Goal: Task Accomplishment & Management: Manage account settings

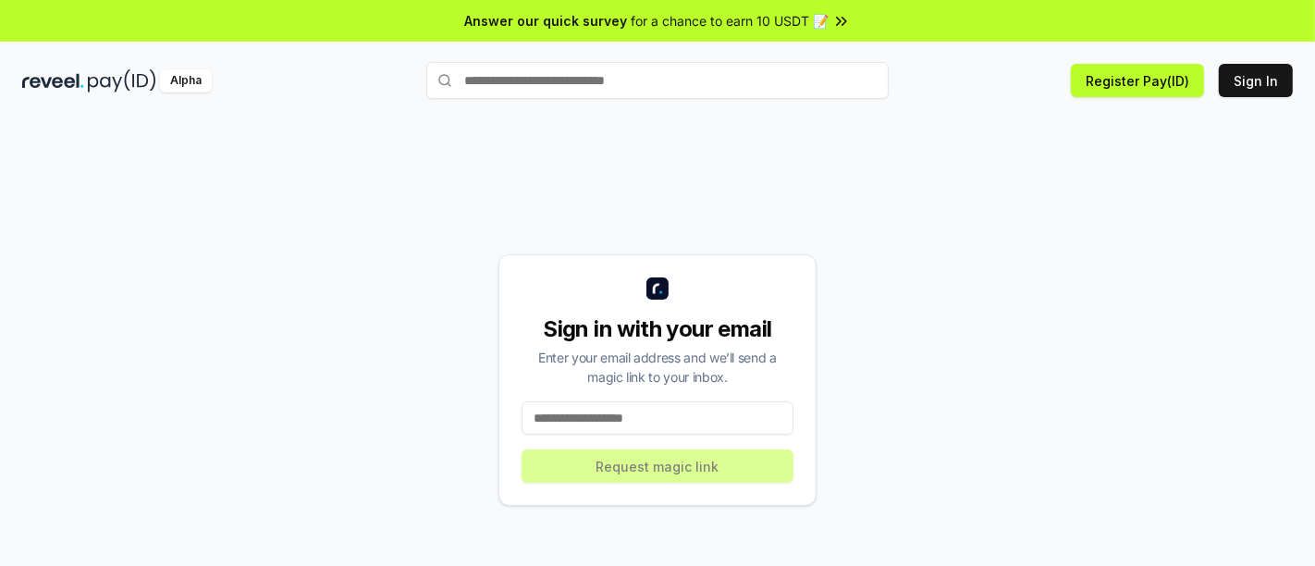
click at [606, 408] on input at bounding box center [657, 417] width 272 height 33
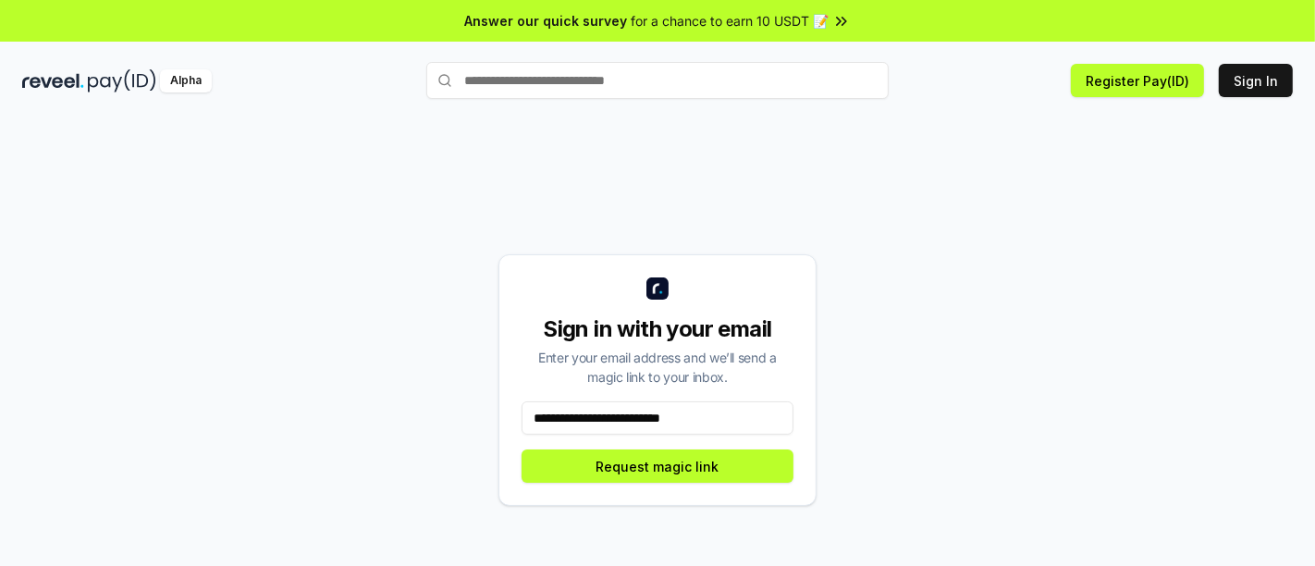
type input "**********"
click at [655, 492] on div "**********" at bounding box center [657, 379] width 318 height 251
click at [651, 469] on button "Request magic link" at bounding box center [657, 465] width 272 height 33
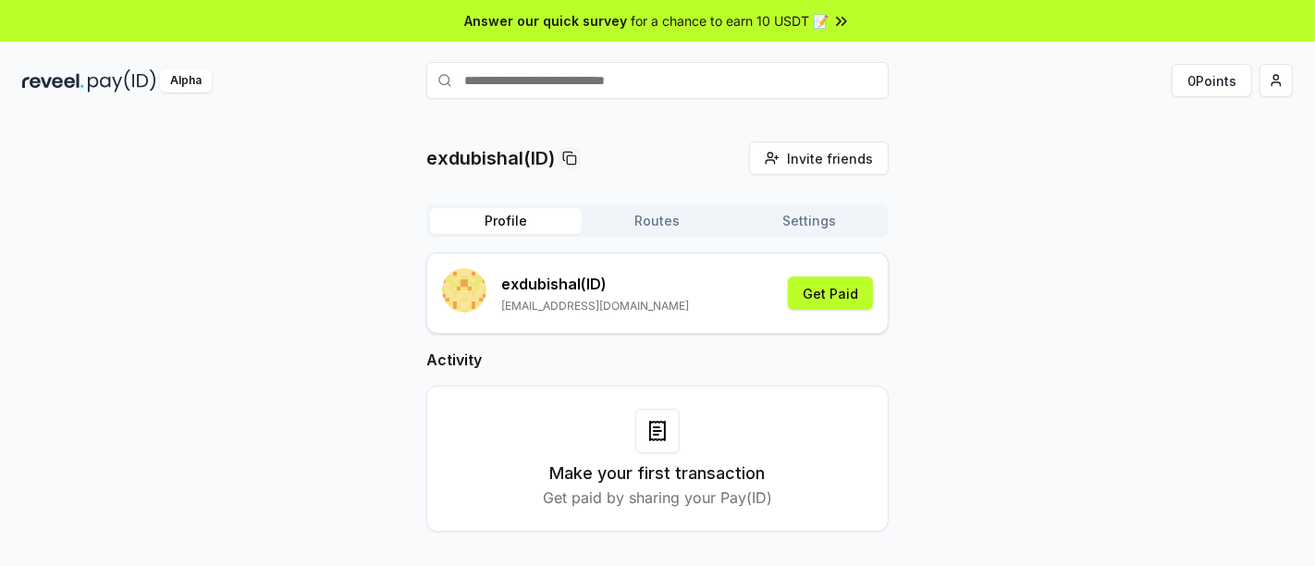
scroll to position [53, 0]
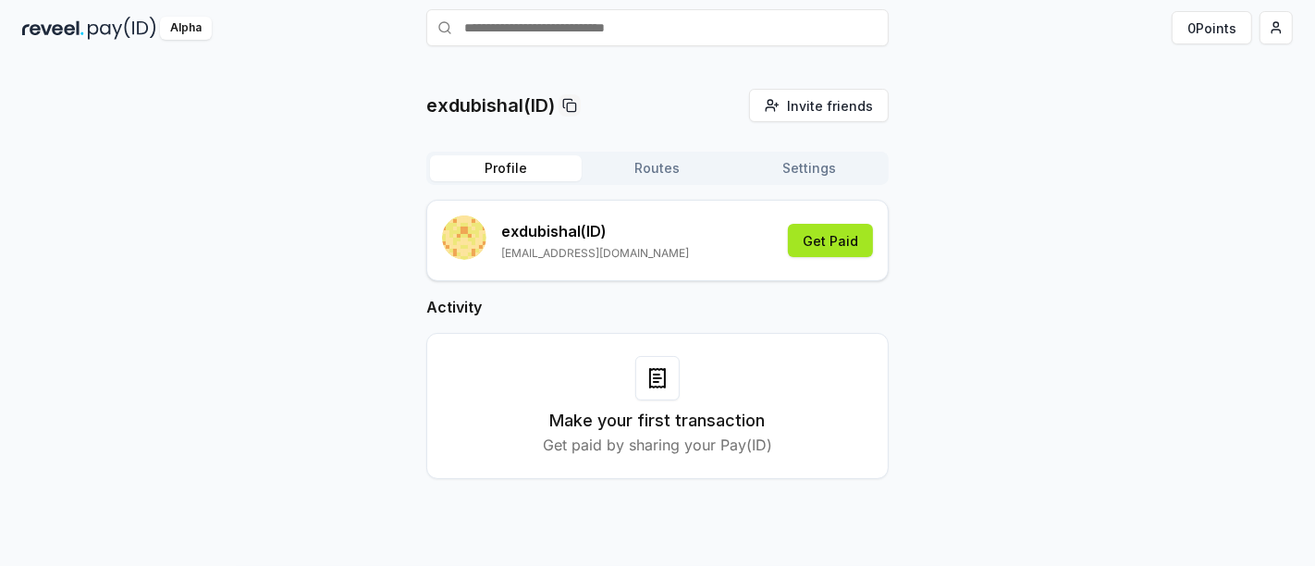
click at [839, 243] on button "Get Paid" at bounding box center [830, 240] width 85 height 33
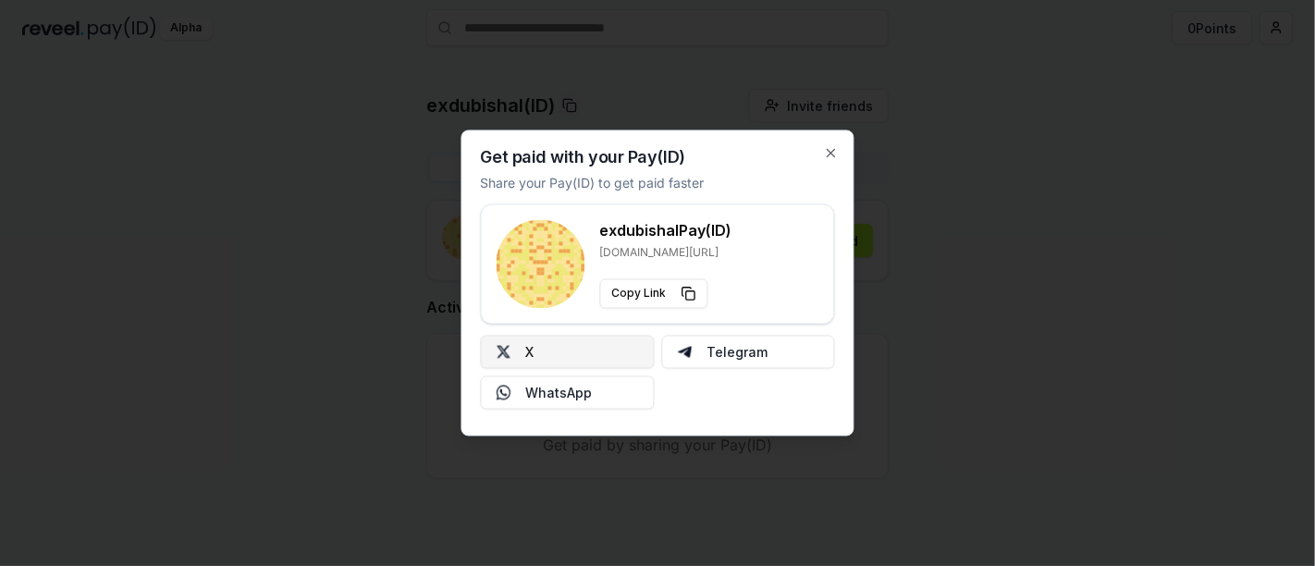
click at [623, 349] on button "X" at bounding box center [568, 352] width 174 height 33
click at [829, 153] on icon "button" at bounding box center [830, 153] width 7 height 7
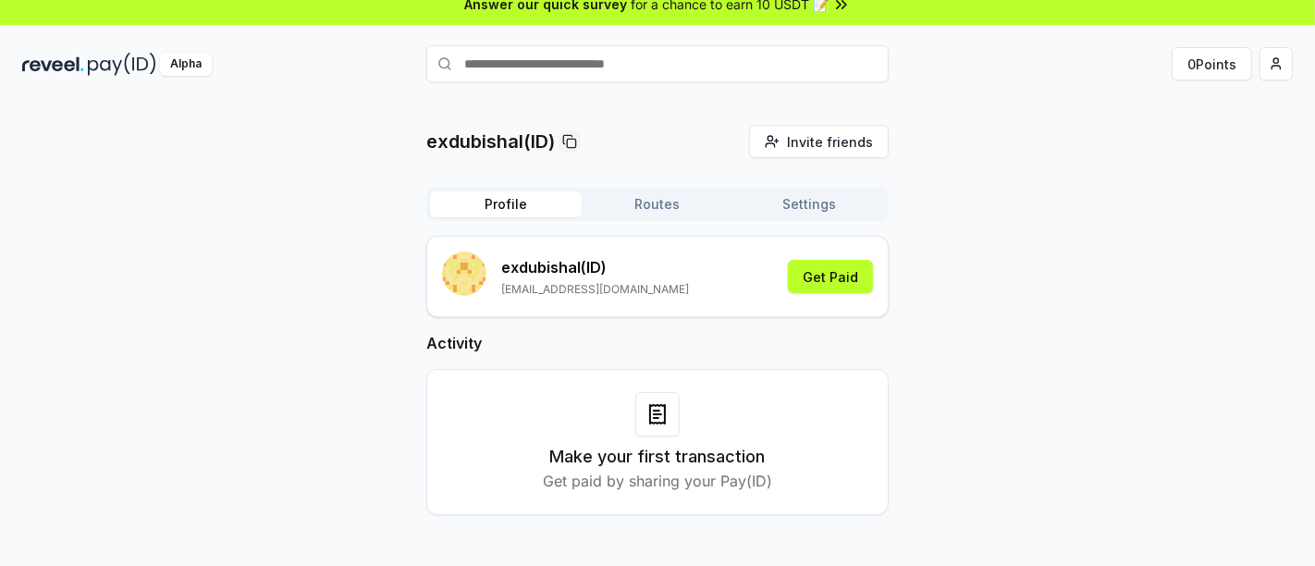
scroll to position [0, 0]
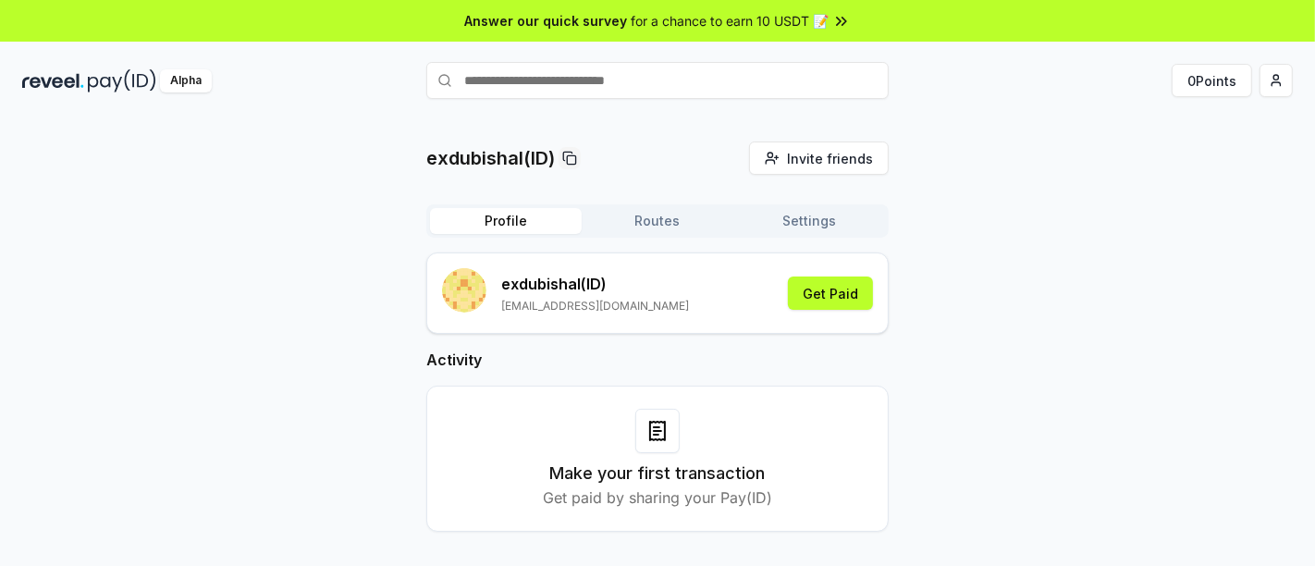
click at [222, 279] on div "exdubishal(ID) Invite friends Invite Profile Routes Settings exdubishal (ID) mo…" at bounding box center [657, 351] width 1270 height 420
click at [1283, 78] on html "Answer our quick survey for a chance to earn 10 USDT 📝 Alpha 0 Points exdubisha…" at bounding box center [657, 283] width 1315 height 566
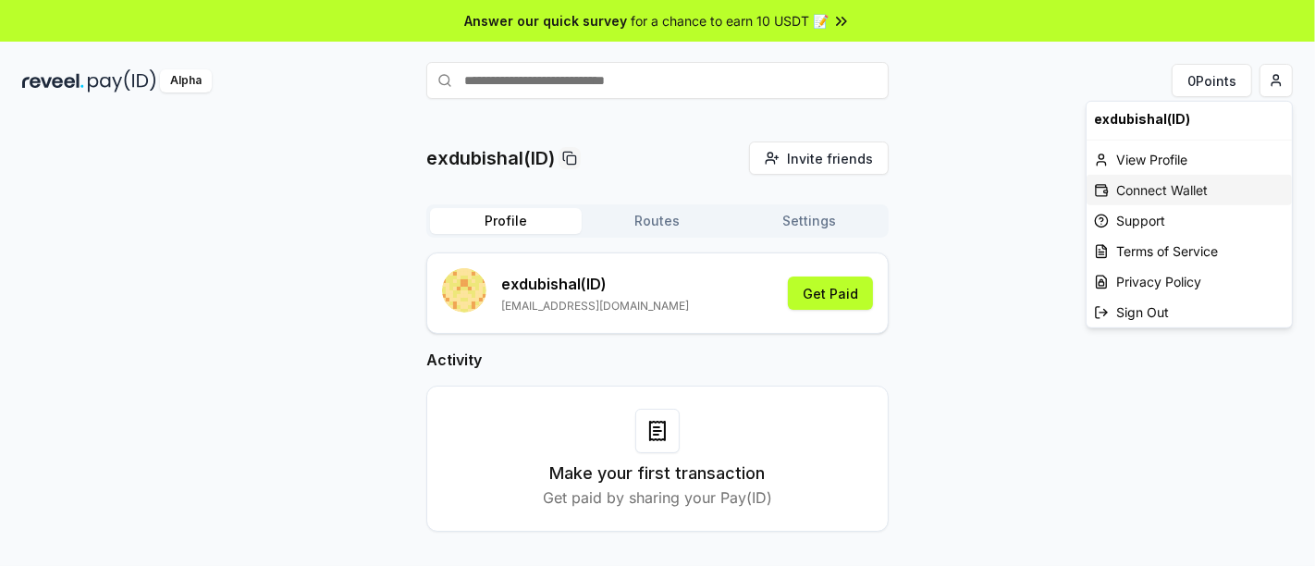
click at [1166, 191] on div "Connect Wallet" at bounding box center [1188, 190] width 205 height 31
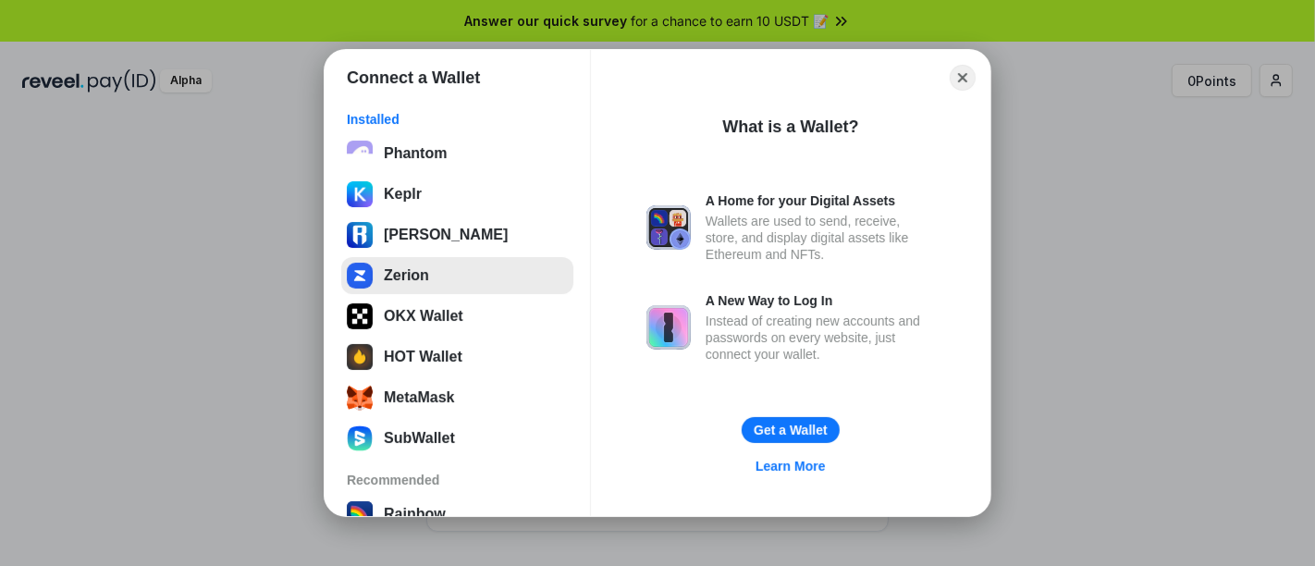
click at [399, 273] on button "Zerion" at bounding box center [457, 275] width 232 height 37
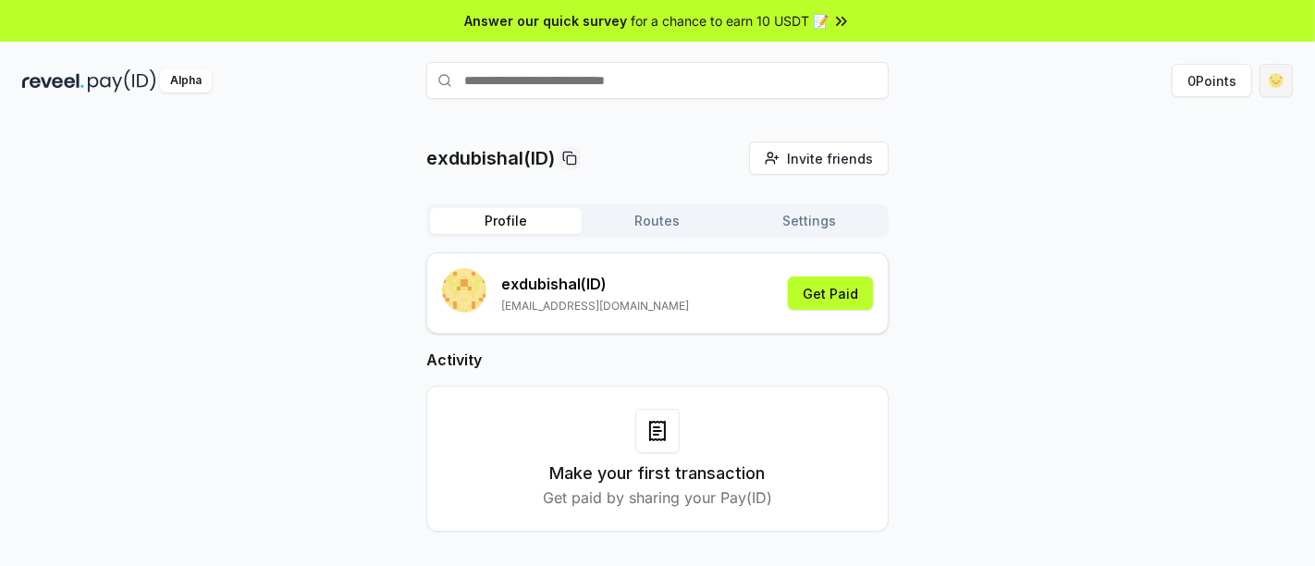
click at [1276, 77] on html "Answer our quick survey for a chance to earn 10 USDT 📝 Alpha 0 Points exdubisha…" at bounding box center [657, 283] width 1315 height 566
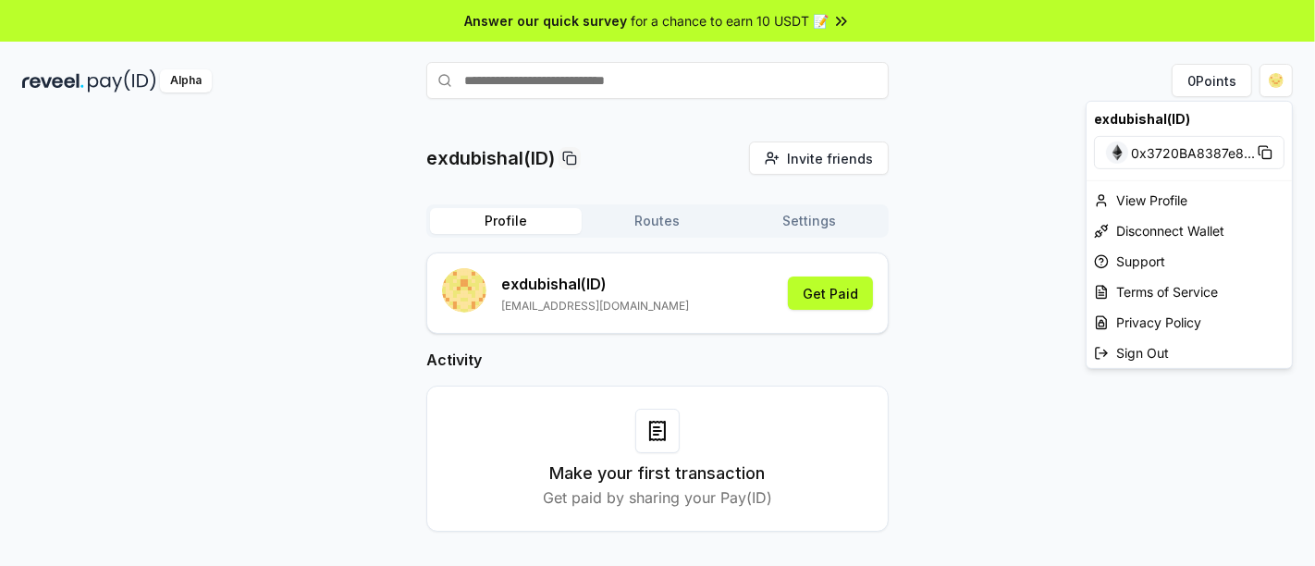
click at [978, 285] on html "Answer our quick survey for a chance to earn 10 USDT 📝 Alpha 0 Points exdubisha…" at bounding box center [657, 283] width 1315 height 566
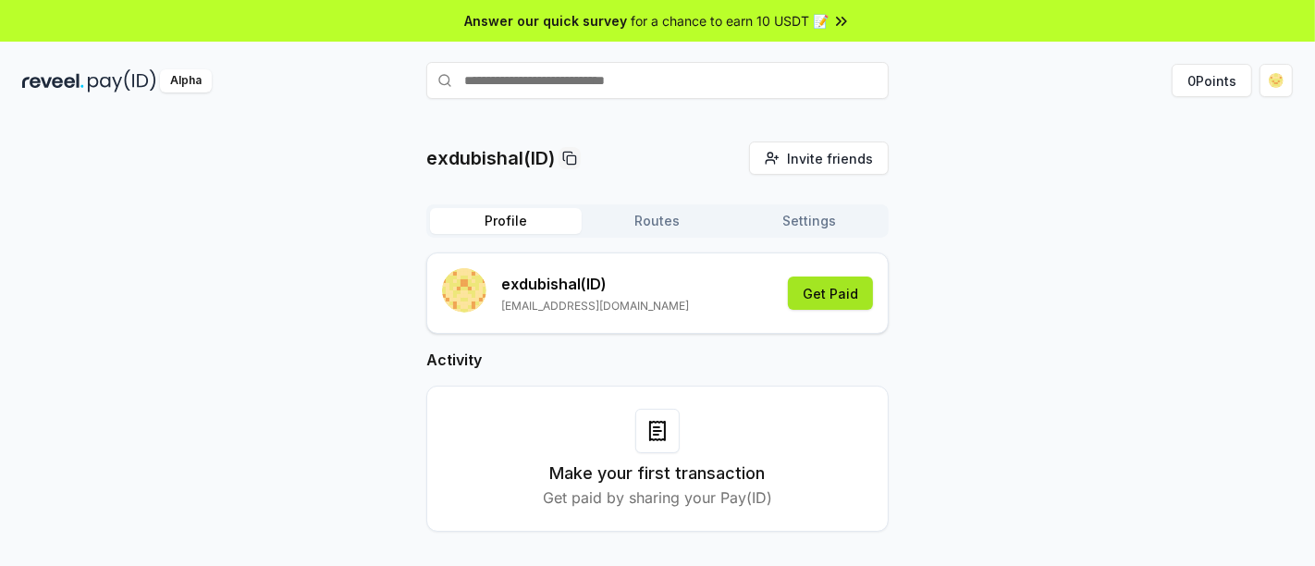
click at [854, 295] on button "Get Paid" at bounding box center [830, 292] width 85 height 33
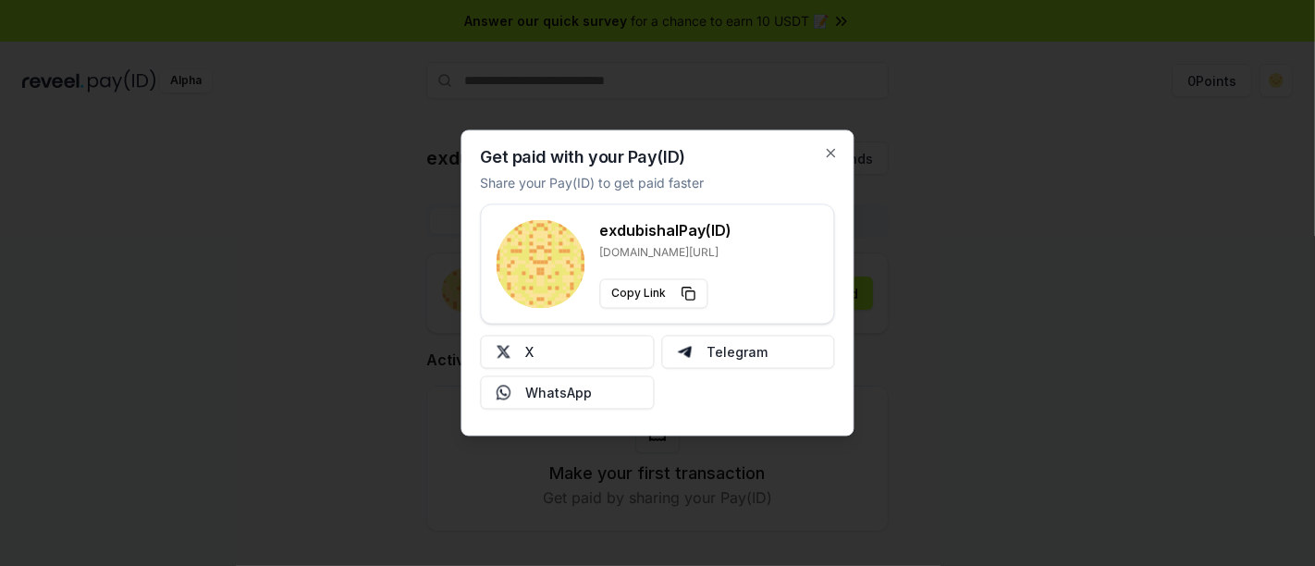
click at [406, 374] on div at bounding box center [657, 283] width 1315 height 566
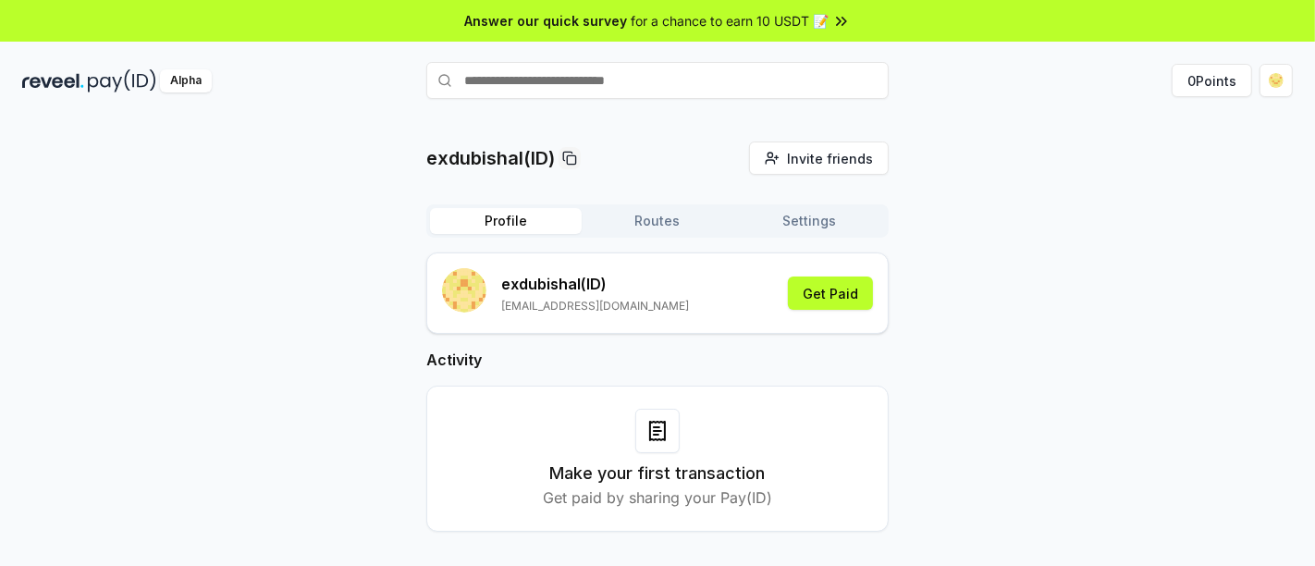
scroll to position [53, 0]
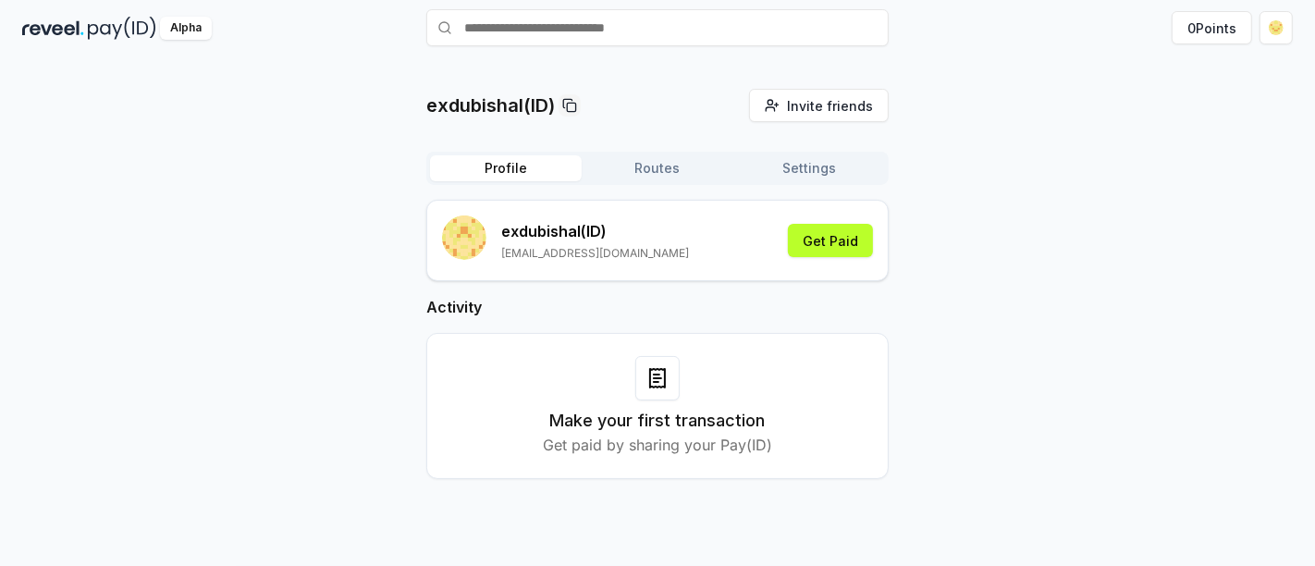
click at [643, 167] on button "Routes" at bounding box center [657, 168] width 152 height 26
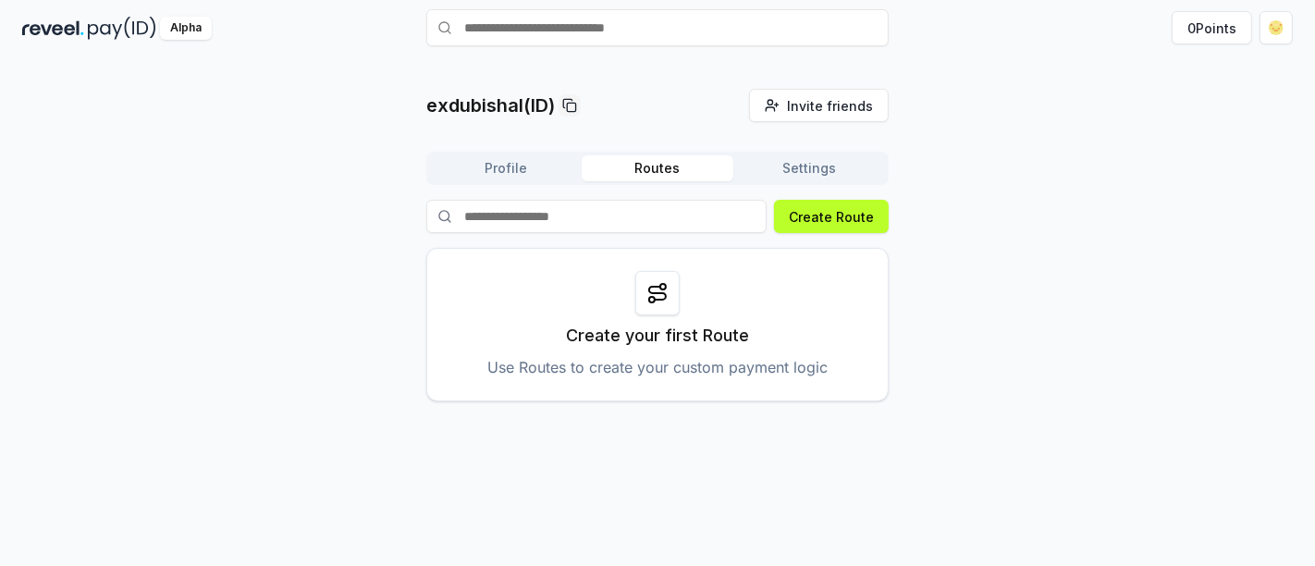
click at [824, 149] on div "exdubishal(ID) Invite friends Invite Profile Routes Settings Create Route Creat…" at bounding box center [657, 245] width 462 height 312
click at [798, 167] on button "Settings" at bounding box center [809, 168] width 152 height 26
click at [637, 175] on button "Routes" at bounding box center [657, 168] width 152 height 26
click at [823, 217] on button "Create Route" at bounding box center [831, 216] width 115 height 33
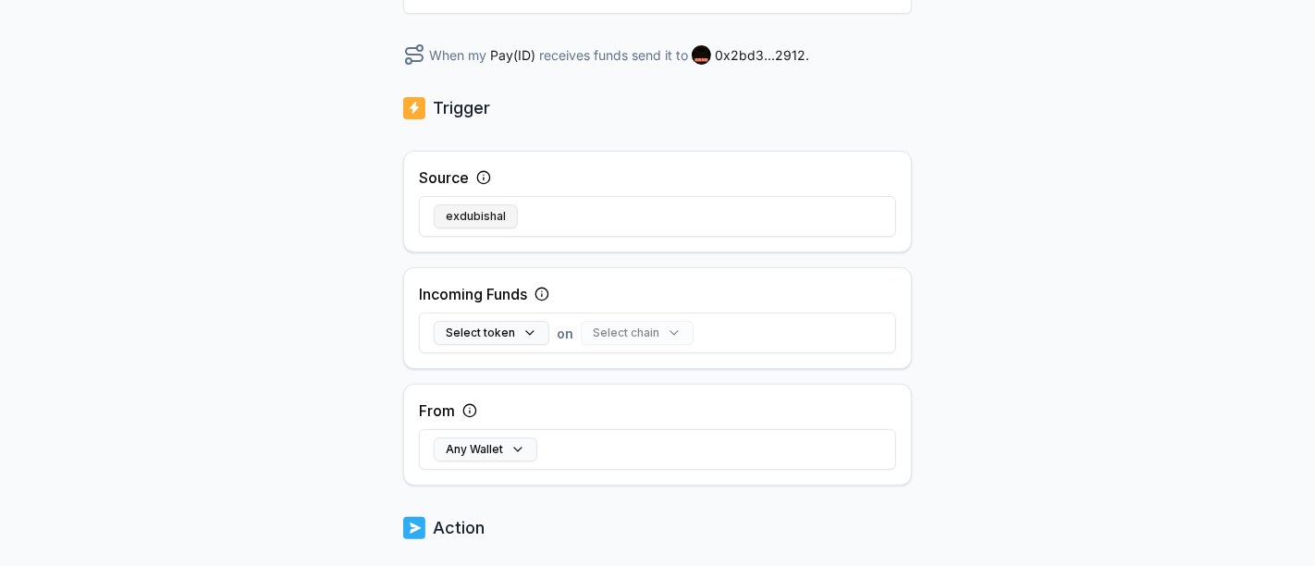
scroll to position [308, 0]
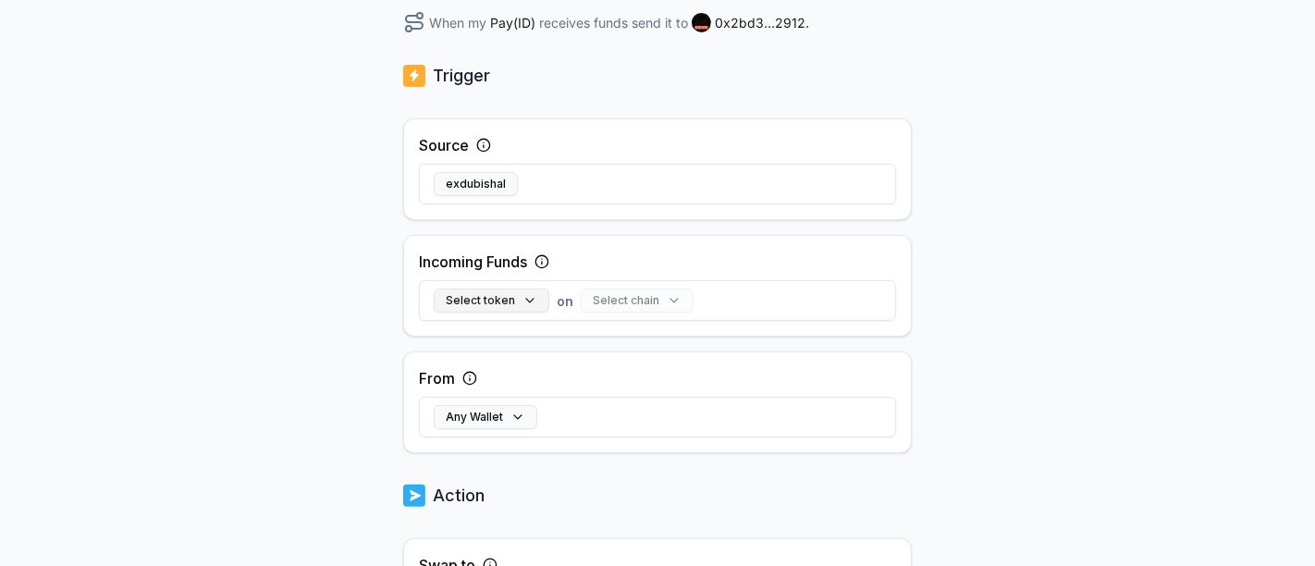
click at [488, 297] on button "Select token" at bounding box center [492, 300] width 116 height 24
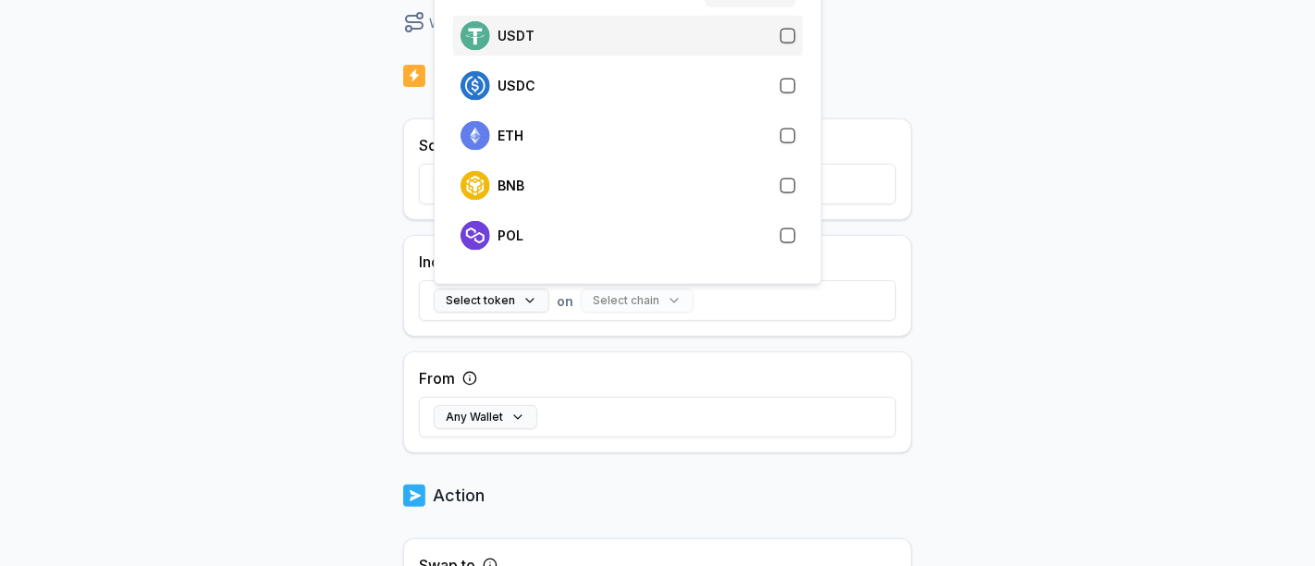
click at [547, 25] on div "USDT" at bounding box center [627, 36] width 335 height 30
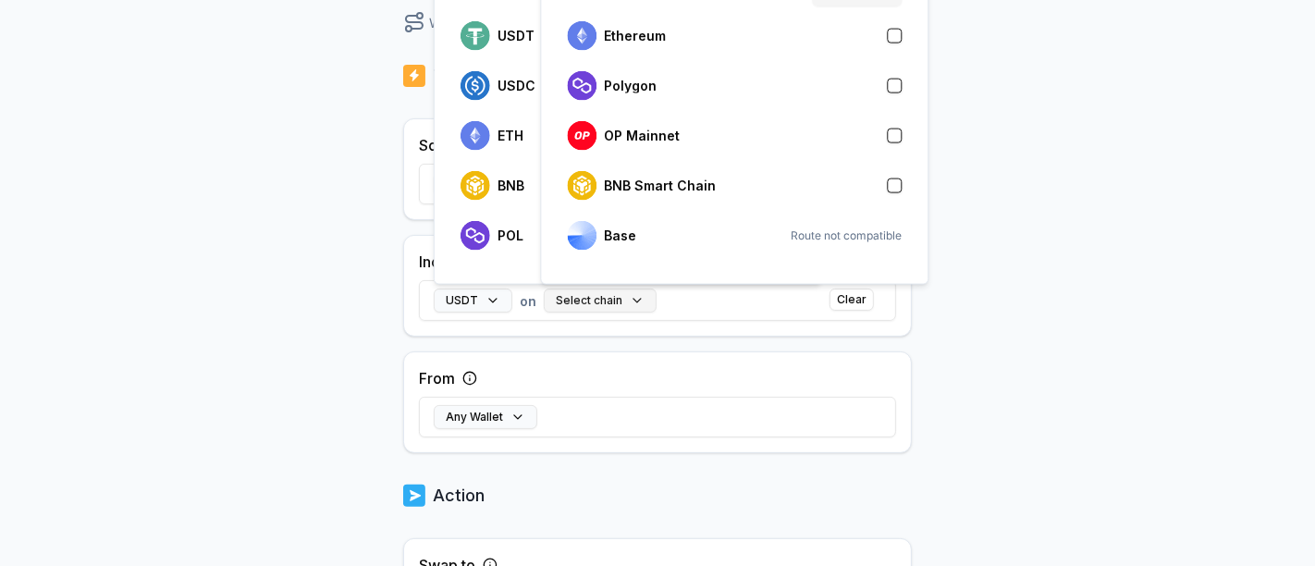
click at [592, 302] on button "Select chain" at bounding box center [600, 300] width 113 height 24
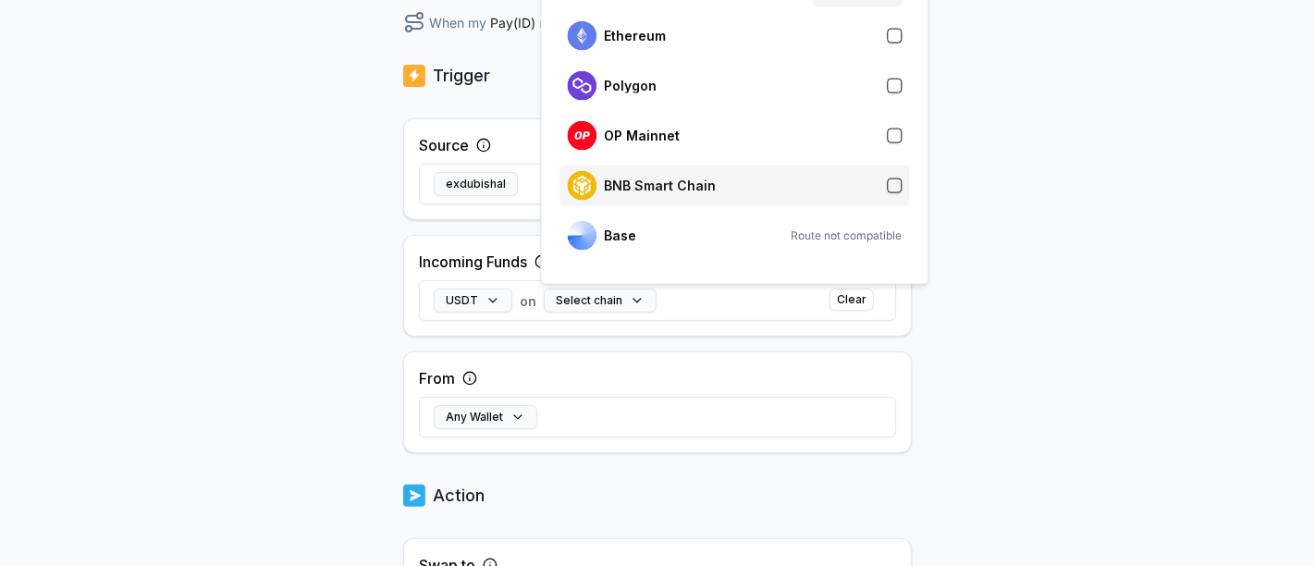
click at [639, 179] on p "BNB Smart Chain" at bounding box center [660, 185] width 112 height 15
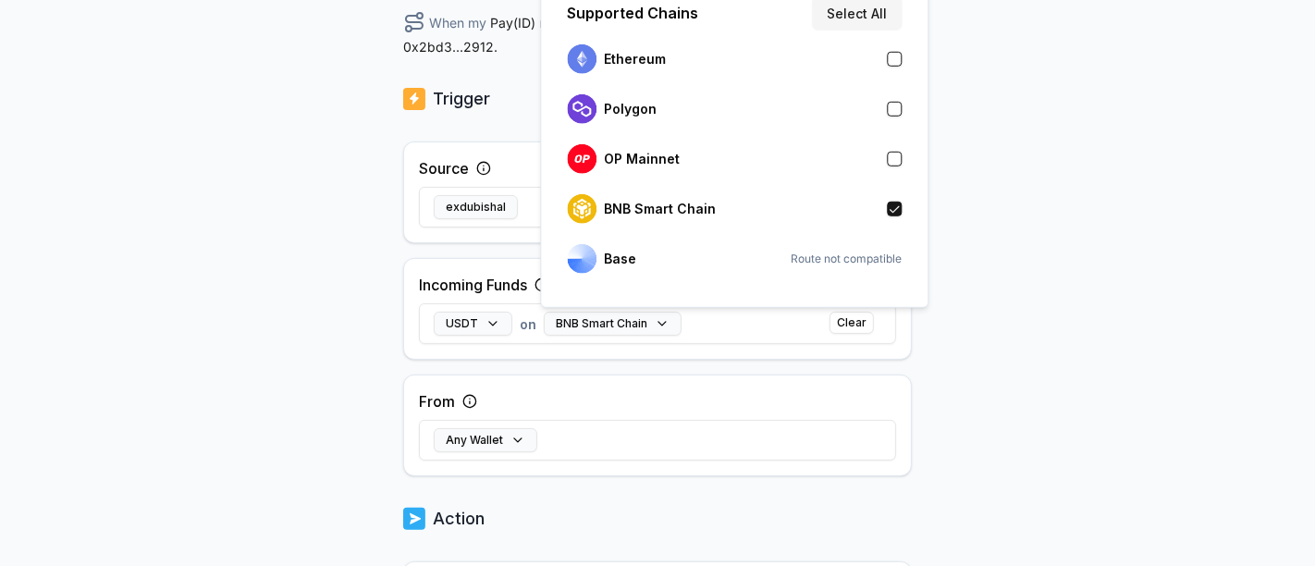
click at [673, 402] on div "From Any Wallet" at bounding box center [657, 425] width 508 height 102
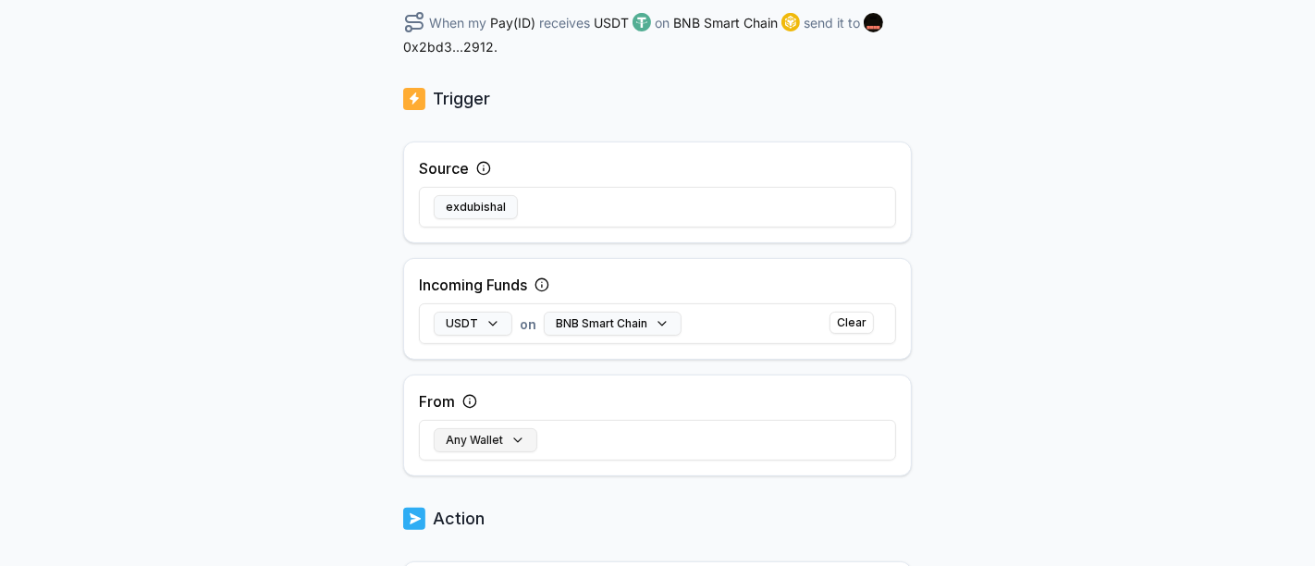
click at [500, 434] on button "Any Wallet" at bounding box center [486, 440] width 104 height 24
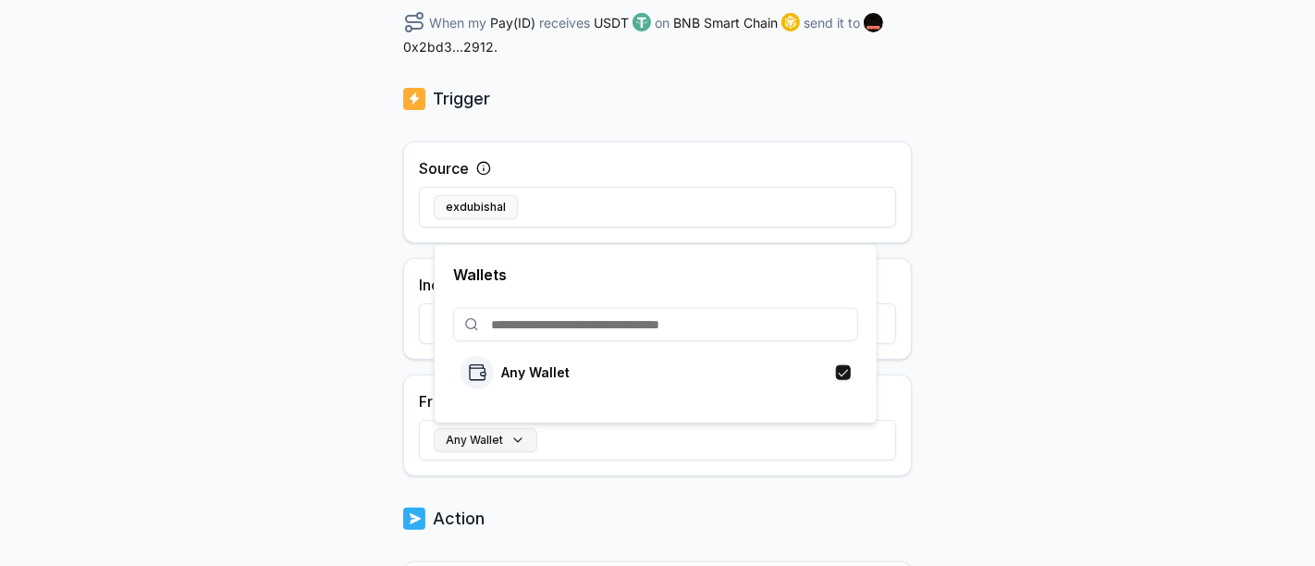
click at [500, 434] on button "Any Wallet" at bounding box center [486, 440] width 104 height 24
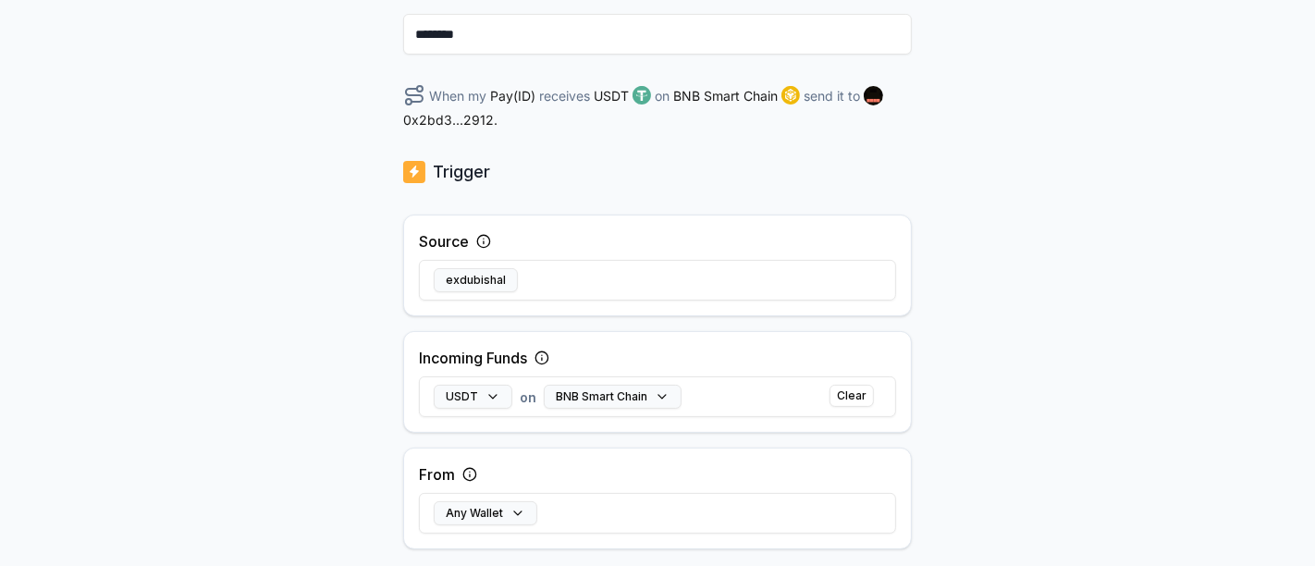
scroll to position [0, 0]
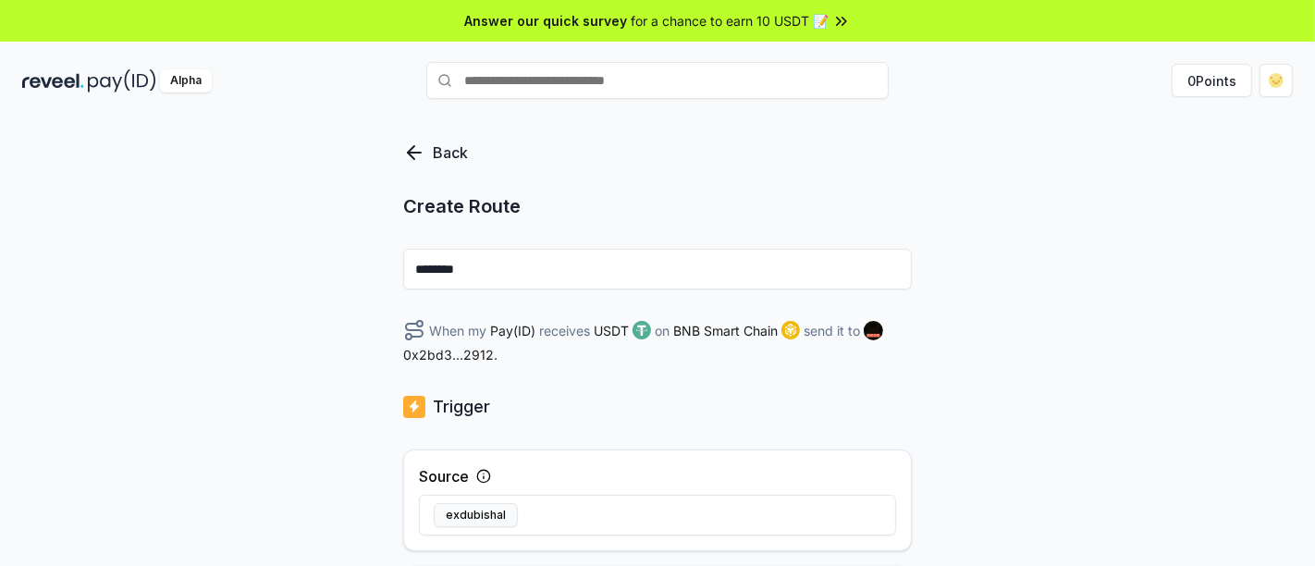
click at [427, 149] on div "Back" at bounding box center [449, 152] width 92 height 22
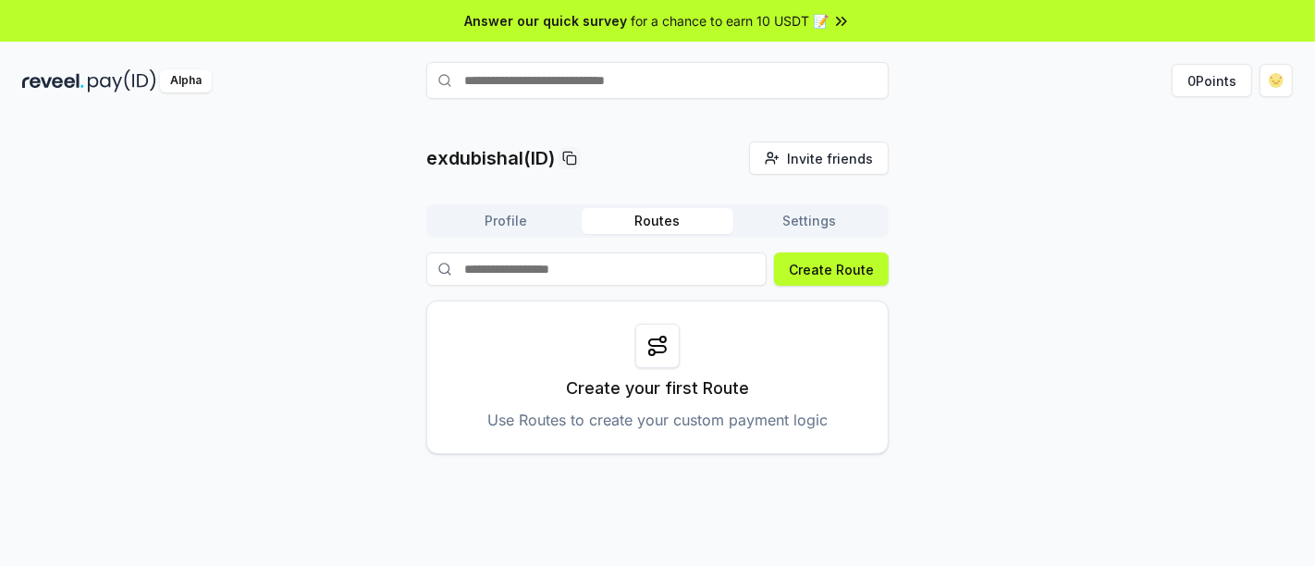
click at [794, 226] on button "Settings" at bounding box center [809, 221] width 152 height 26
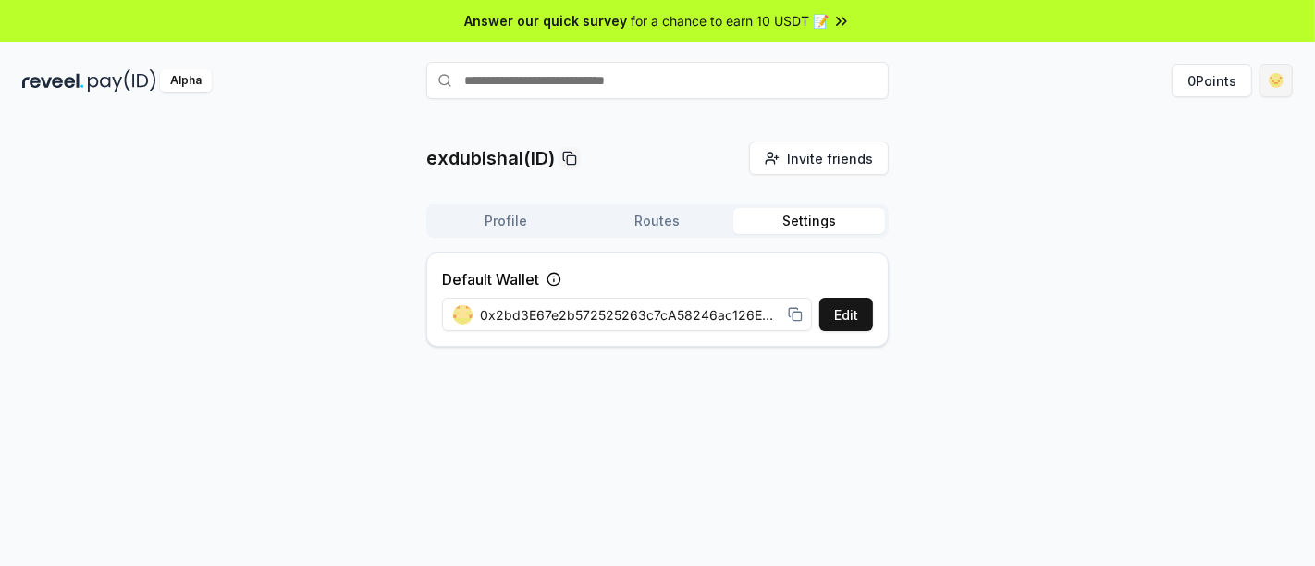
click at [1281, 71] on html "Answer our quick survey for a chance to earn 10 USDT 📝 Alpha 0 Points exdubisha…" at bounding box center [657, 283] width 1315 height 566
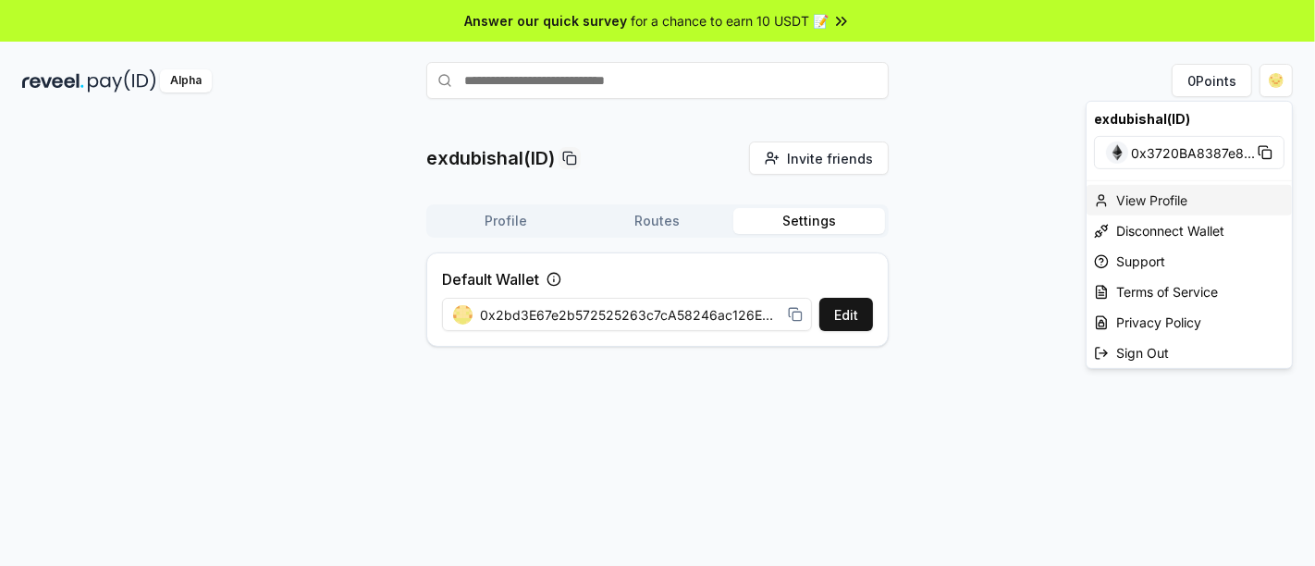
click at [1163, 199] on div "View Profile" at bounding box center [1188, 200] width 205 height 31
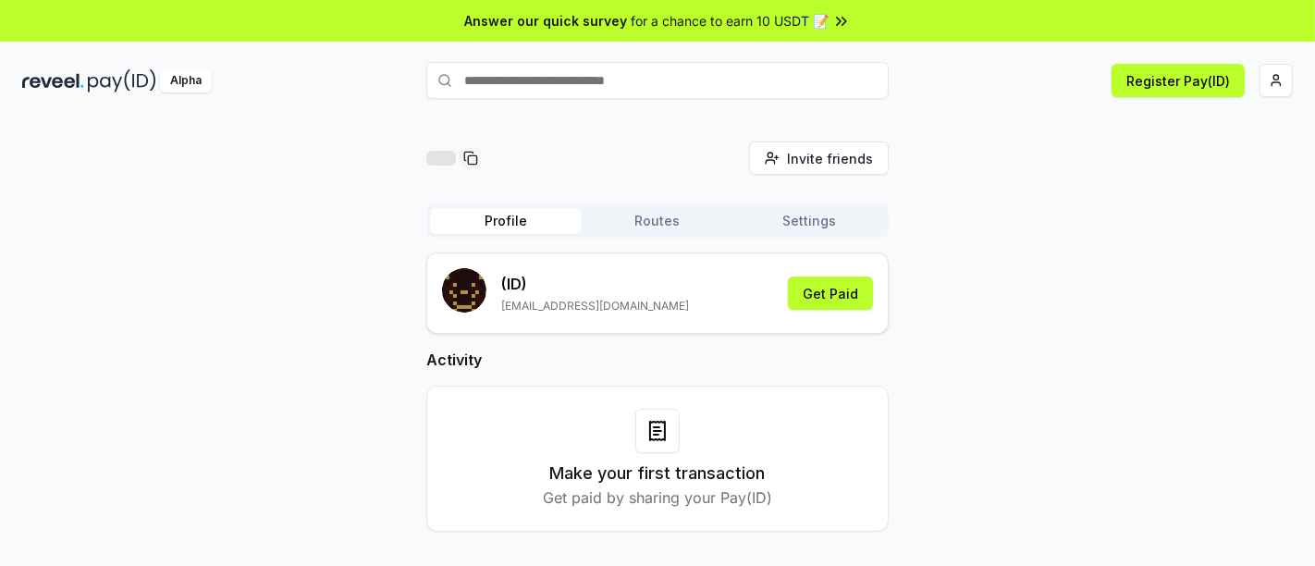
click at [349, 278] on div "Invite friends Invite Profile Routes Settings (ID) [EMAIL_ADDRESS][DOMAIN_NAME]…" at bounding box center [657, 351] width 1270 height 420
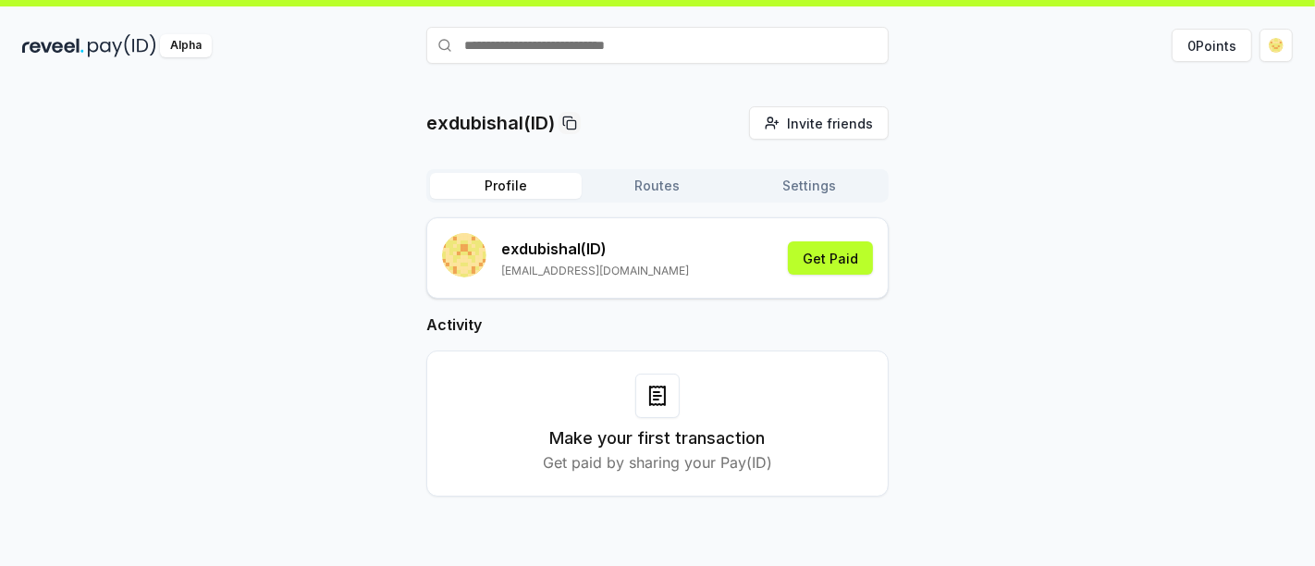
scroll to position [53, 0]
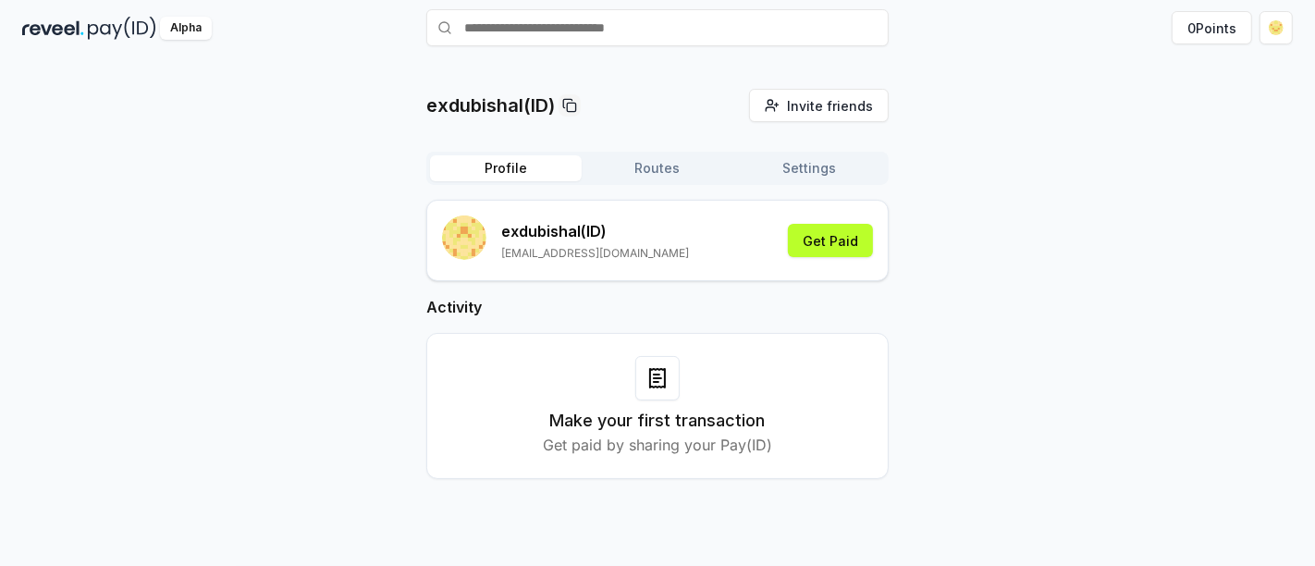
click at [657, 388] on div at bounding box center [657, 378] width 44 height 44
click at [750, 443] on p "Get paid by sharing your Pay(ID)" at bounding box center [657, 445] width 229 height 22
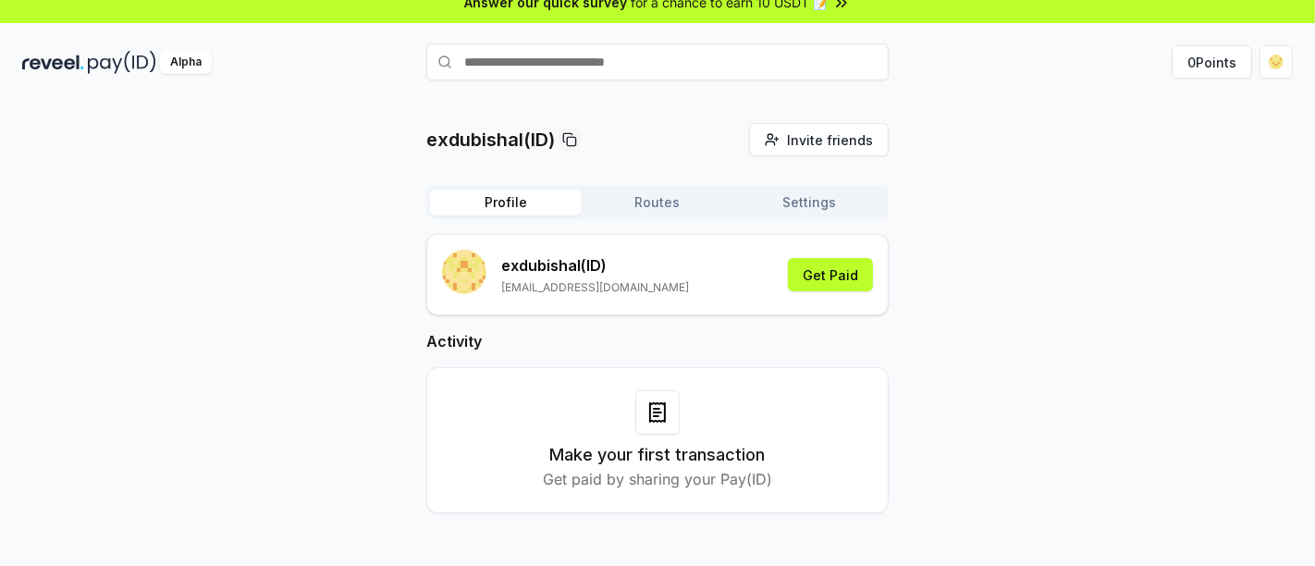
scroll to position [0, 0]
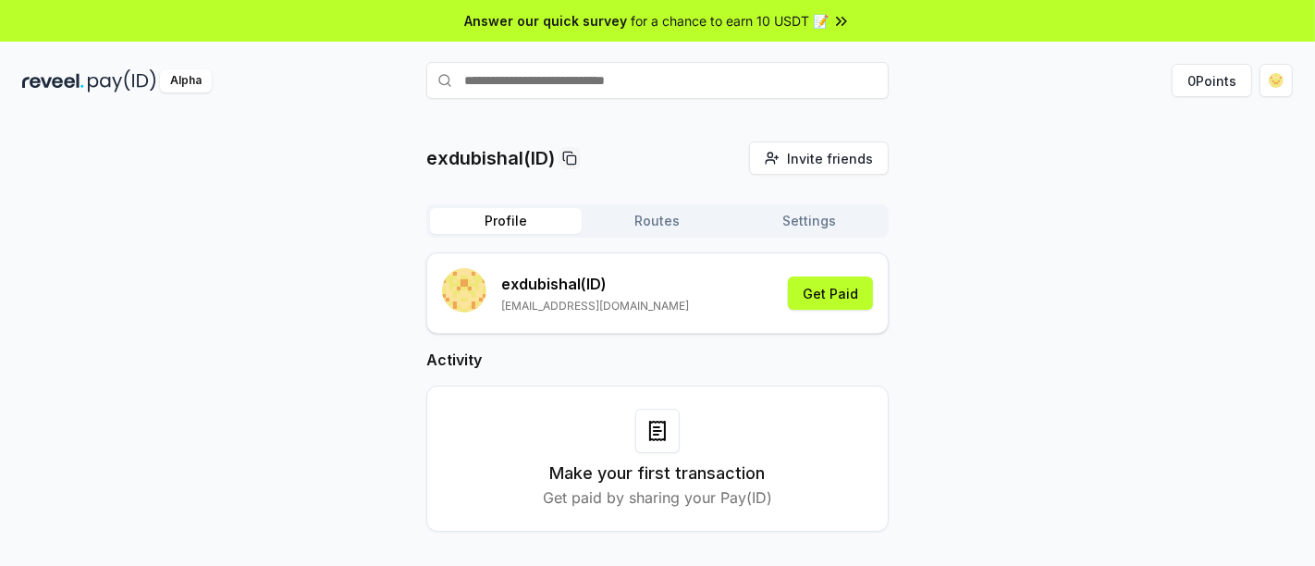
click at [826, 22] on span "for a chance to earn 10 USDT 📝" at bounding box center [729, 20] width 198 height 19
